Goal: Task Accomplishment & Management: Manage account settings

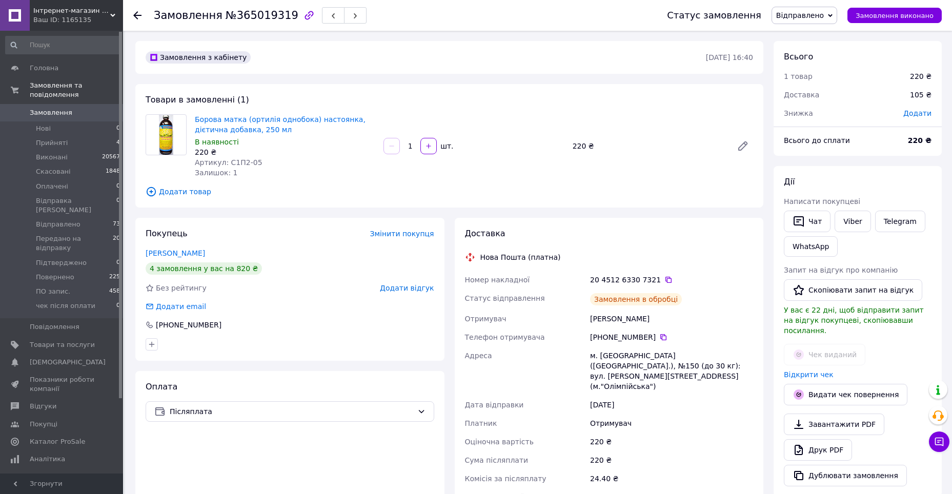
scroll to position [43, 0]
click at [290, 406] on span "Післяплата" at bounding box center [291, 411] width 243 height 11
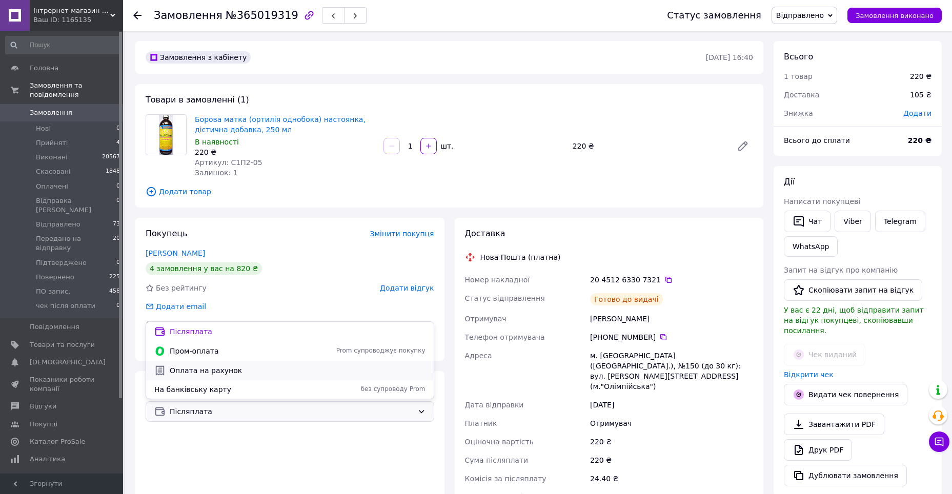
click at [219, 371] on span "Оплата на рахунок" at bounding box center [298, 370] width 256 height 10
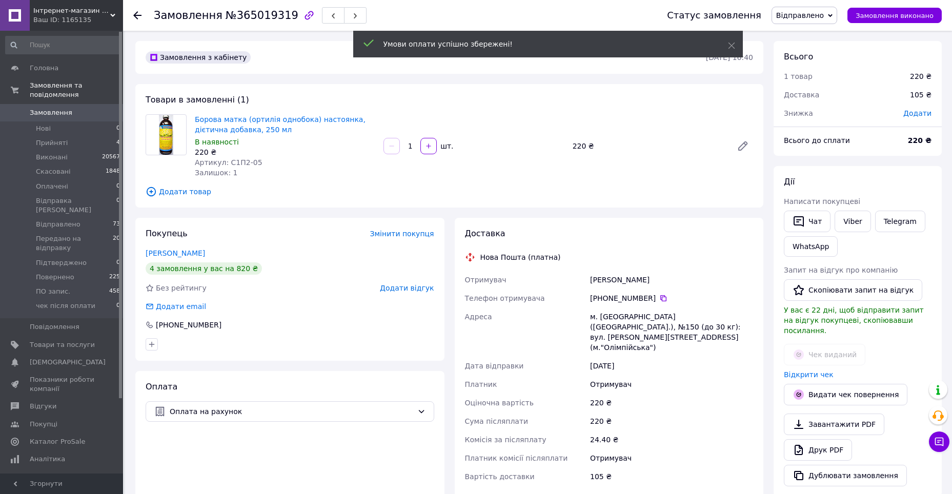
scroll to position [68, 0]
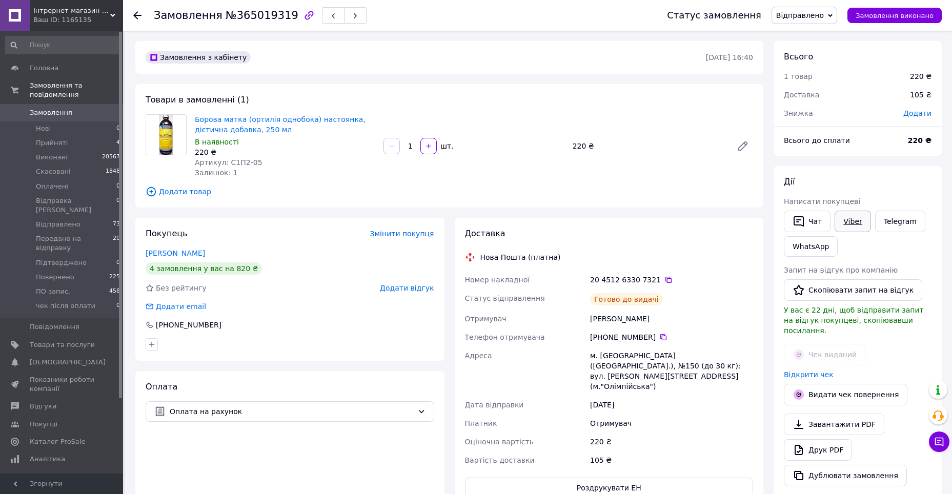
click at [840, 224] on link "Viber" at bounding box center [852, 222] width 36 height 22
click at [241, 415] on span "Оплата на рахунок" at bounding box center [291, 411] width 243 height 11
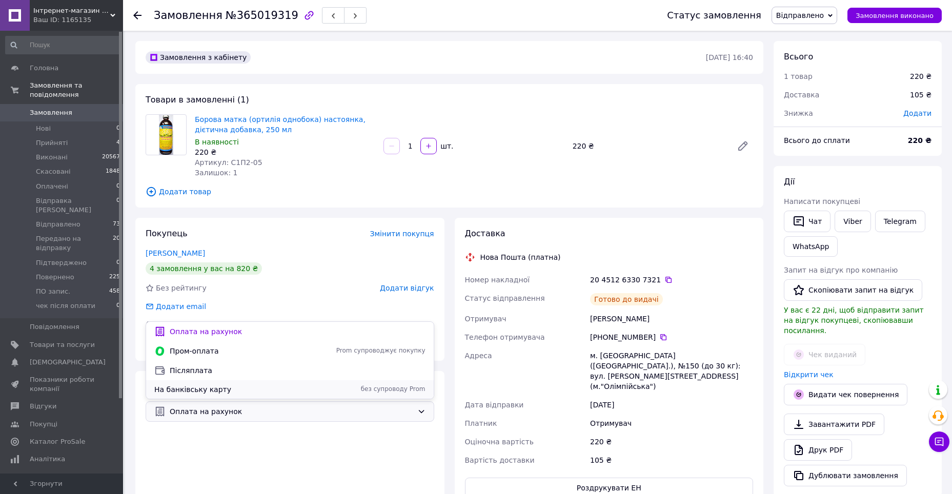
click at [217, 387] on span "На банківську карту" at bounding box center [234, 389] width 161 height 10
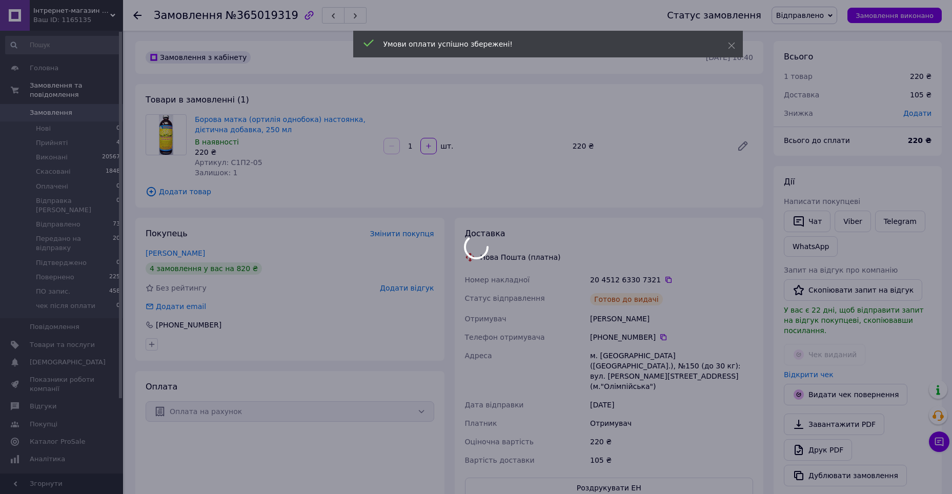
scroll to position [92, 0]
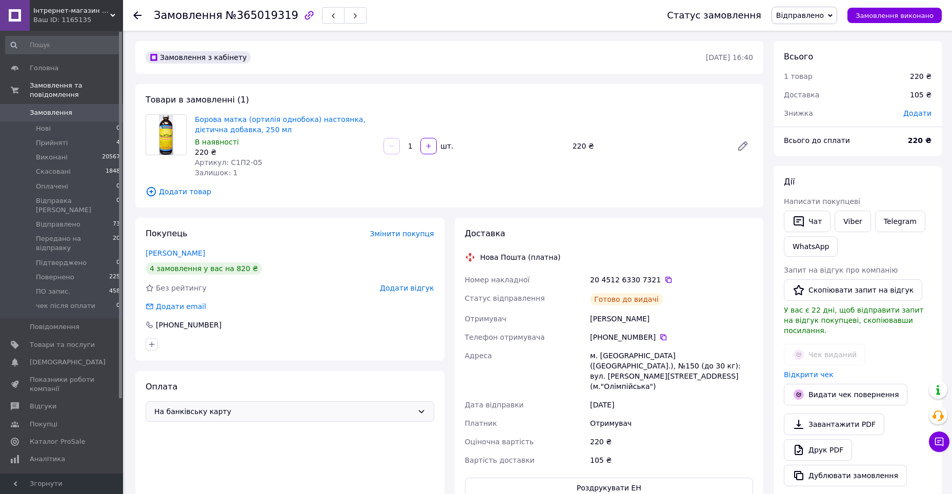
click at [336, 409] on span "На банківську карту" at bounding box center [283, 411] width 259 height 11
click at [195, 361] on div "Післяплата" at bounding box center [290, 369] width 288 height 19
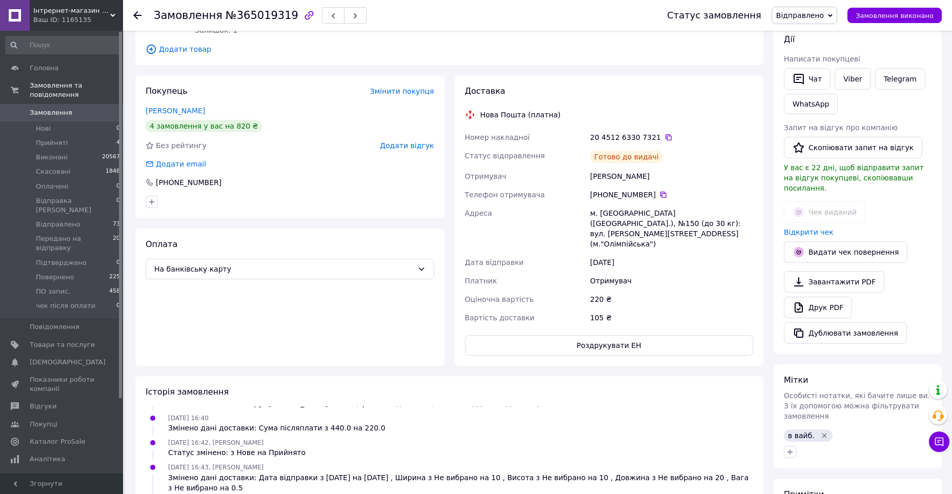
scroll to position [154, 0]
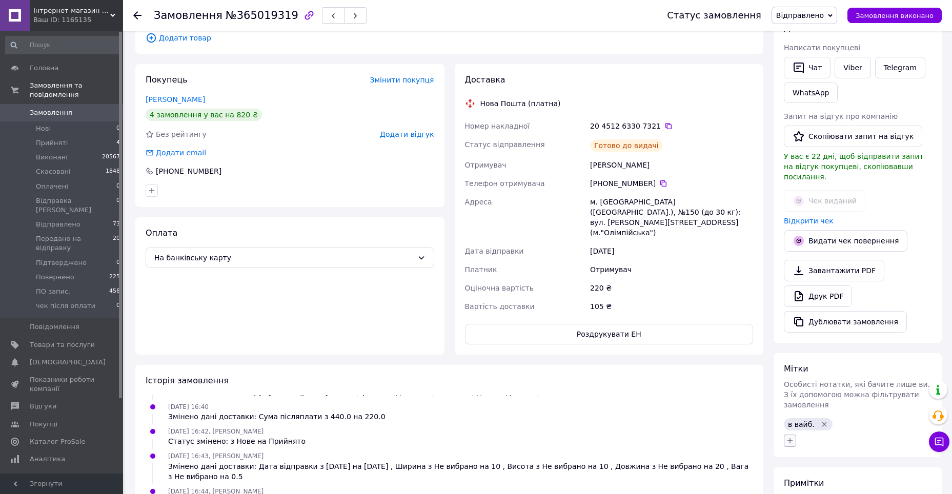
click at [793, 437] on icon "button" at bounding box center [790, 441] width 8 height 8
type input "ПІСЛЯПЛАТА"
click at [856, 484] on span "Створити мітку ПІСЛЯПЛАТА" at bounding box center [829, 493] width 54 height 18
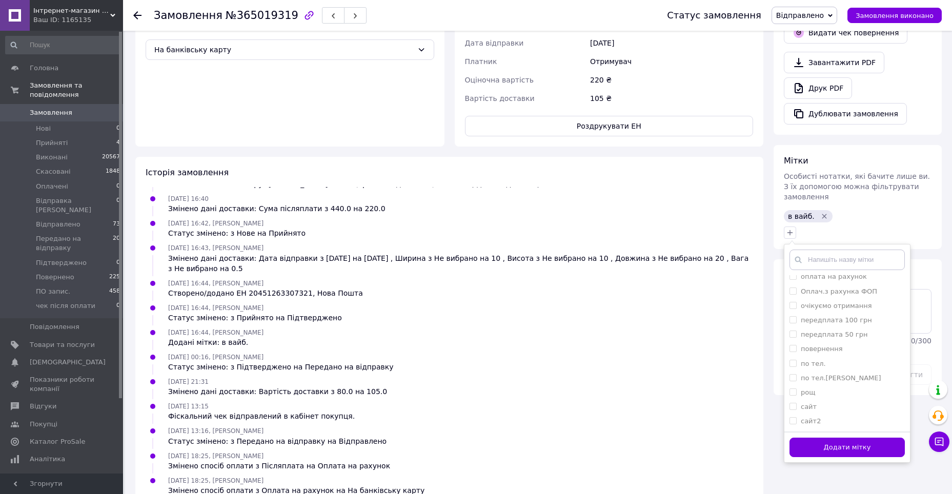
scroll to position [362, 0]
click at [838, 437] on button "Додати мітку" at bounding box center [846, 447] width 115 height 20
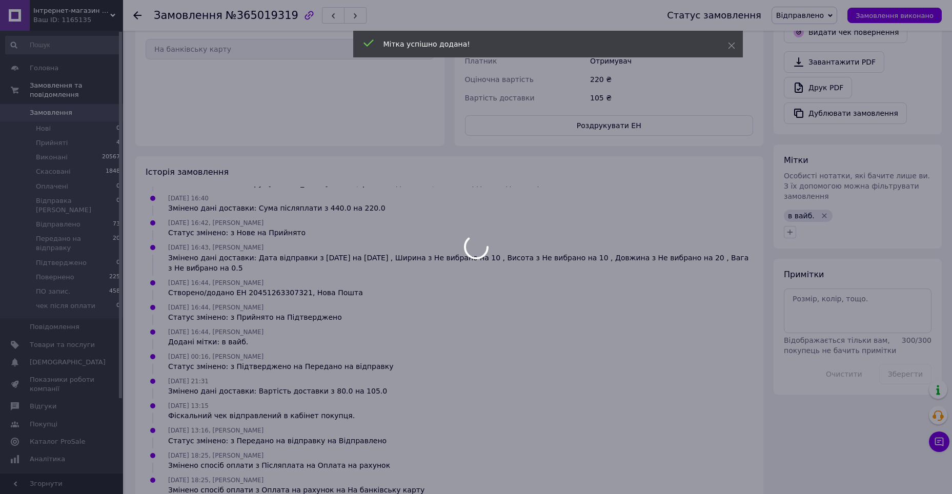
scroll to position [117, 0]
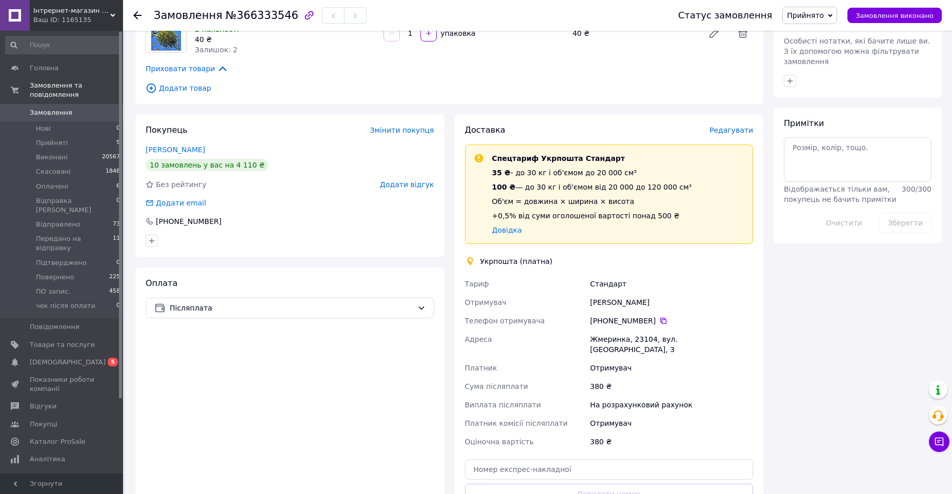
scroll to position [180, 0]
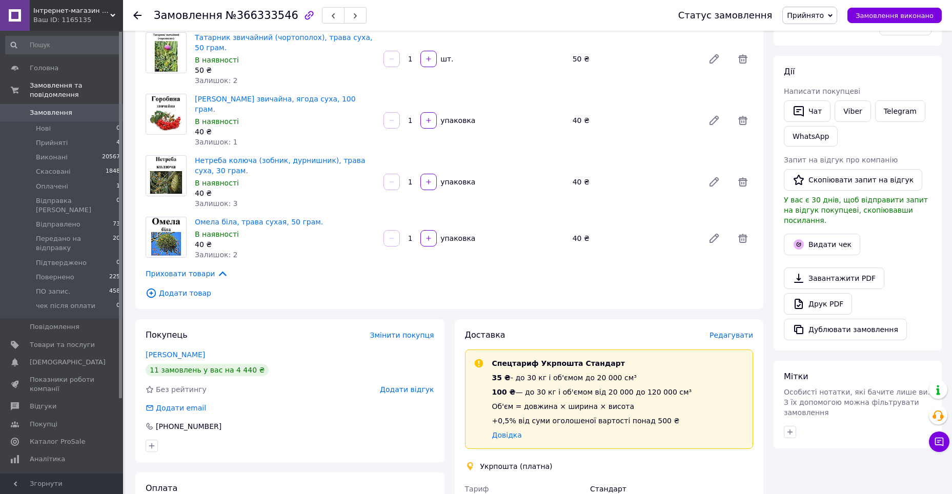
scroll to position [615, 0]
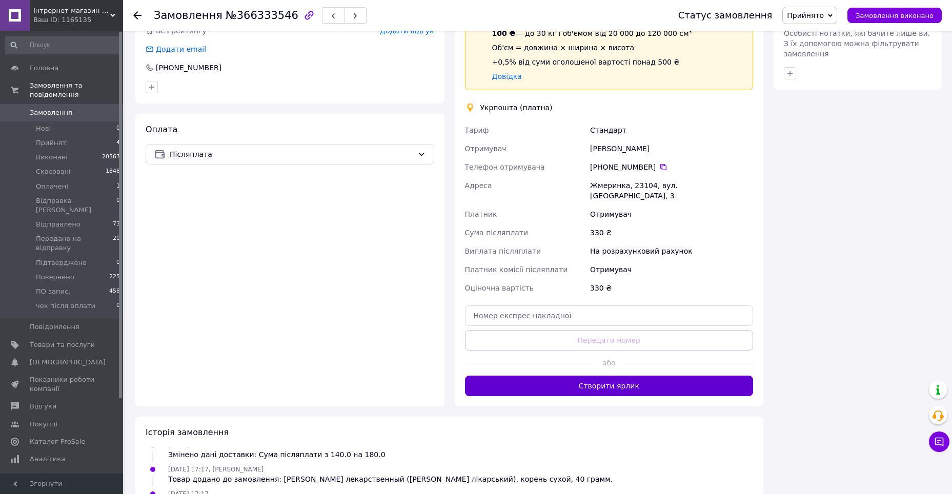
click at [620, 376] on button "Створити ярлик" at bounding box center [609, 386] width 289 height 21
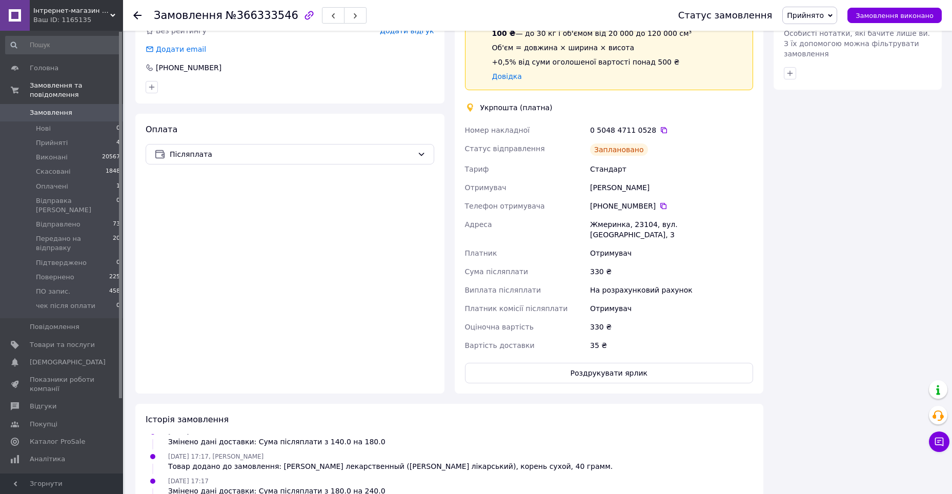
click at [818, 11] on span "Прийнято" at bounding box center [805, 15] width 37 height 8
click at [836, 112] on li "Передано на відправку" at bounding box center [835, 112] width 104 height 15
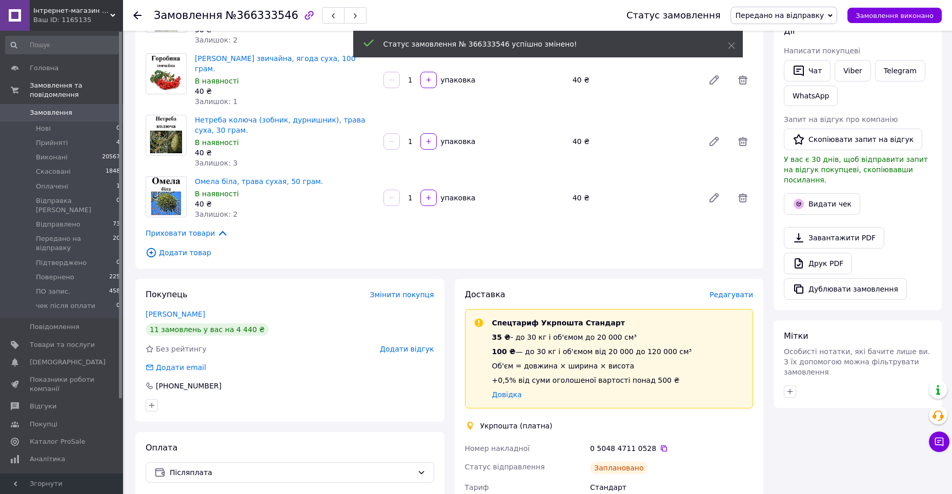
scroll to position [0, 0]
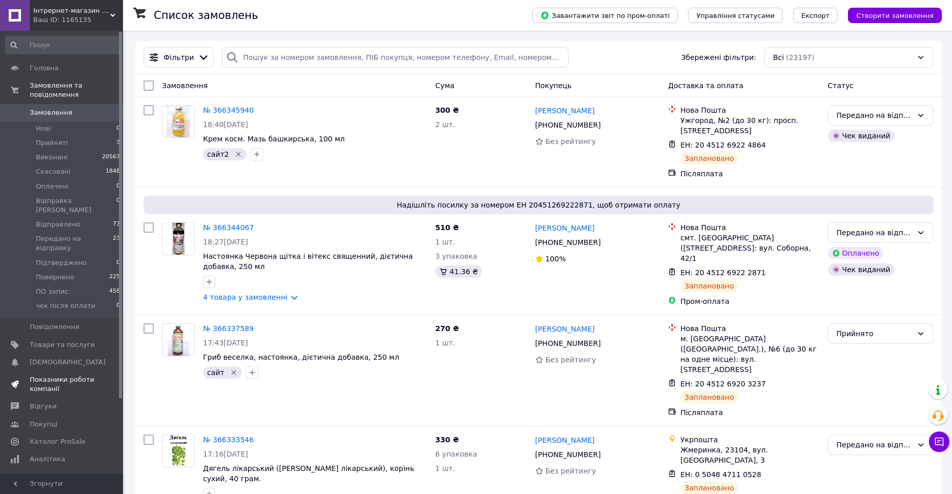
click at [81, 375] on span "Показники роботи компанії" at bounding box center [62, 384] width 65 height 18
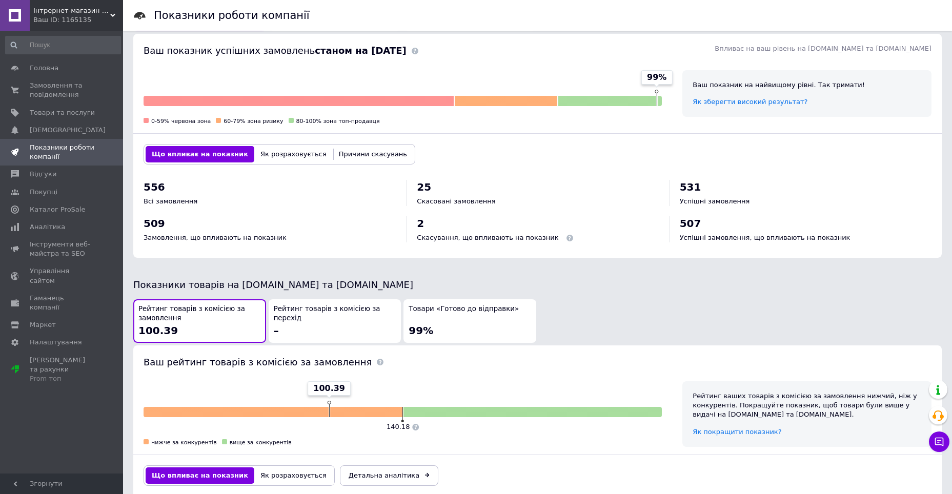
scroll to position [405, 0]
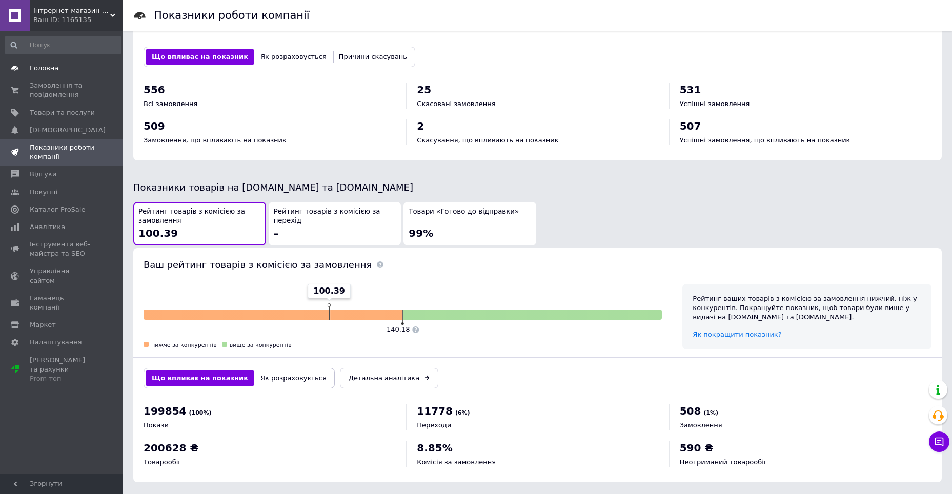
click at [56, 71] on span "Головна" at bounding box center [62, 68] width 65 height 9
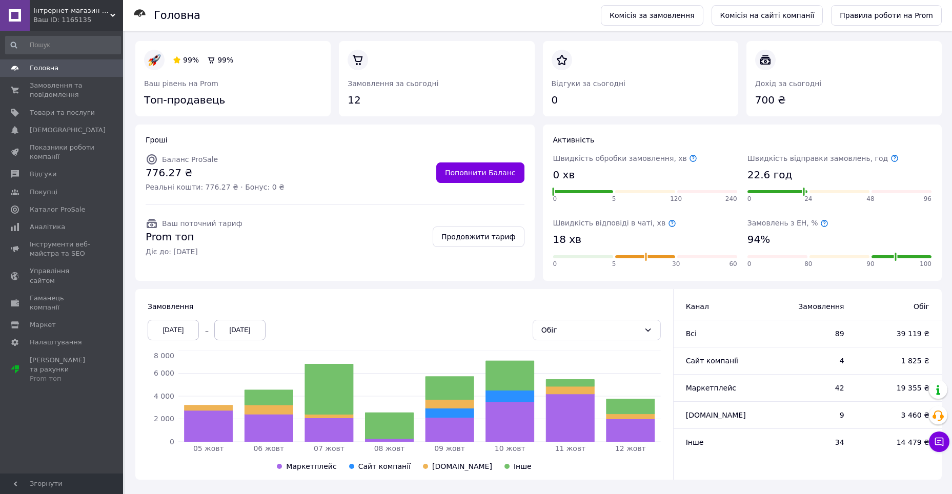
click at [180, 325] on div "05.10.2025" at bounding box center [173, 330] width 51 height 21
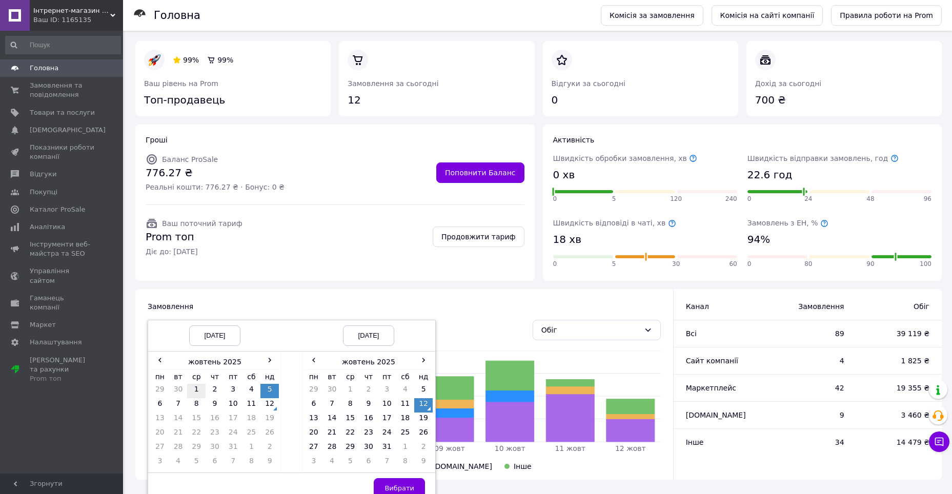
click at [195, 387] on td "1" at bounding box center [196, 391] width 18 height 14
click at [390, 487] on span "Вибрати" at bounding box center [399, 488] width 30 height 8
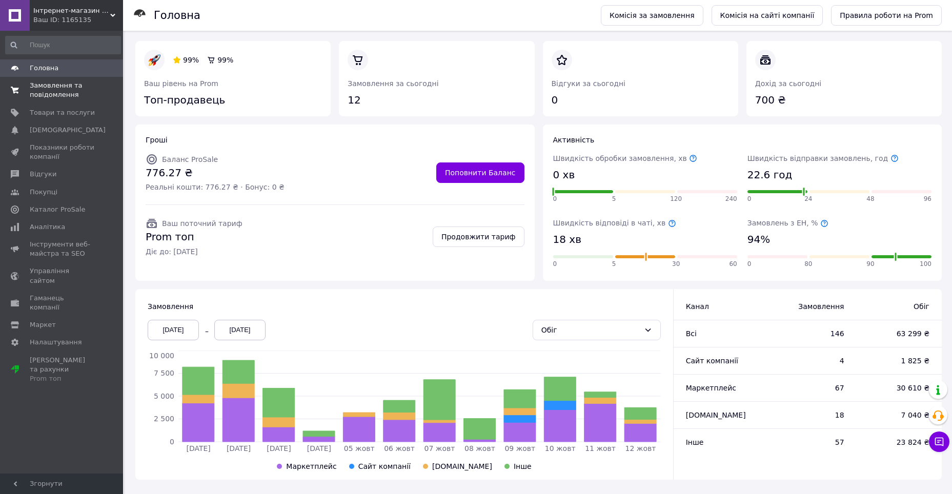
click at [60, 92] on span "Замовлення та повідомлення" at bounding box center [62, 90] width 65 height 18
